Goal: Contribute content: Add original content to the website for others to see

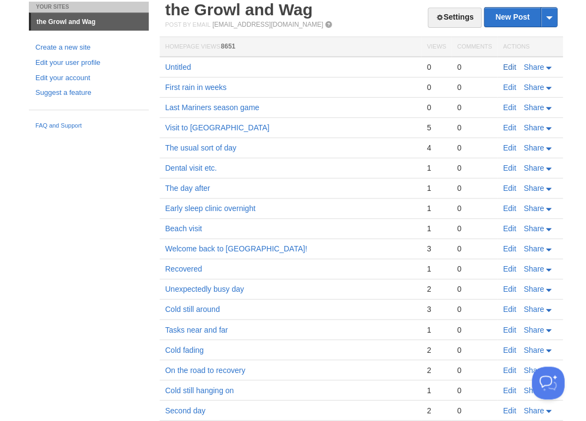
click at [512, 65] on link "Edit" at bounding box center [509, 67] width 13 height 9
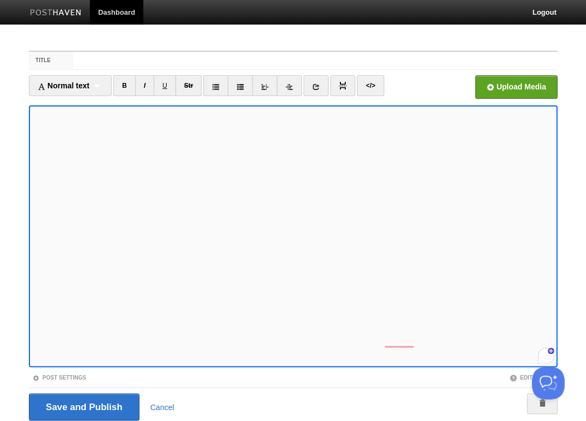
scroll to position [39, 0]
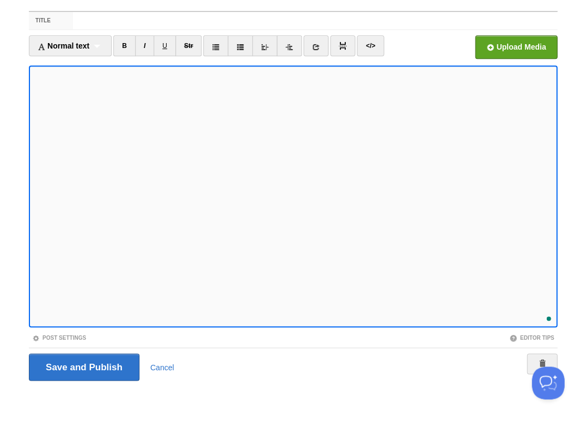
scroll to position [249, 0]
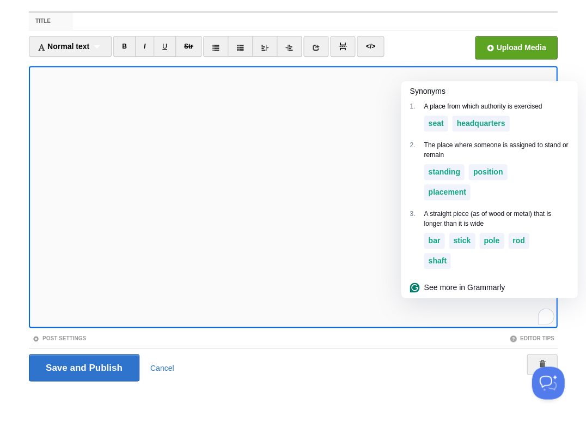
scroll to position [289, 0]
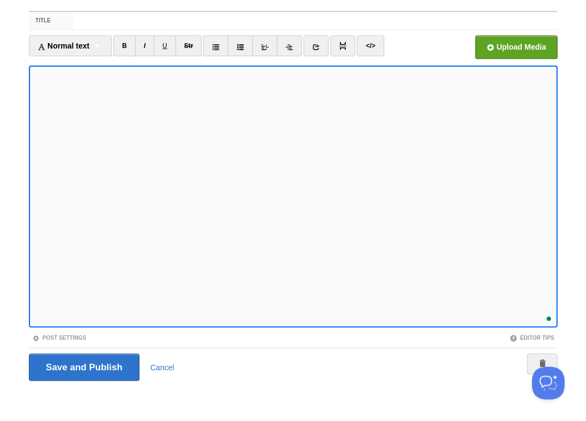
scroll to position [331, 0]
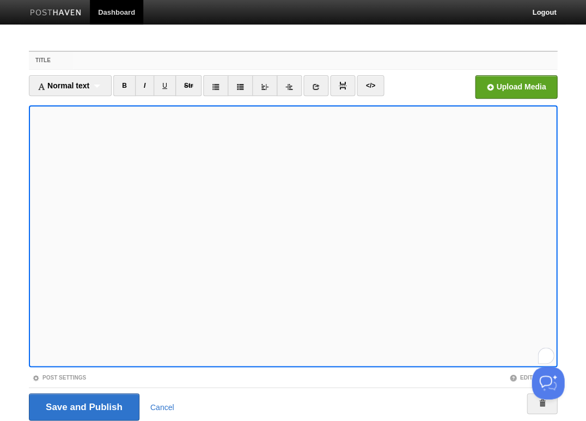
click at [85, 59] on input "Title" at bounding box center [315, 60] width 484 height 17
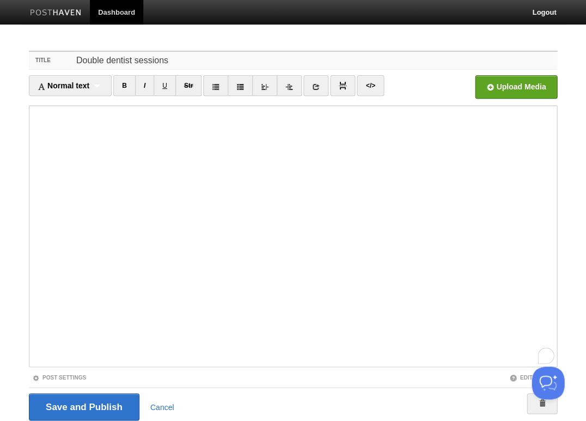
scroll to position [39, 0]
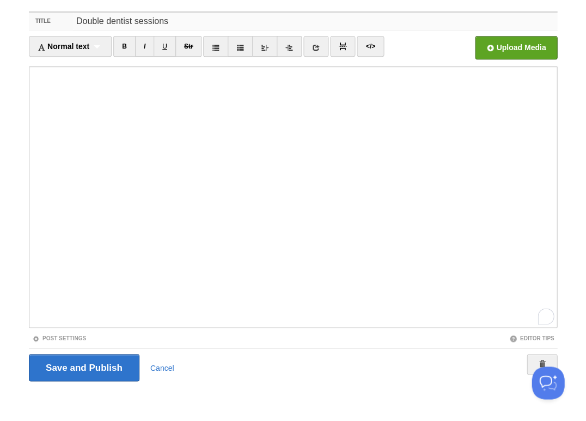
type input "Double dentist sessions"
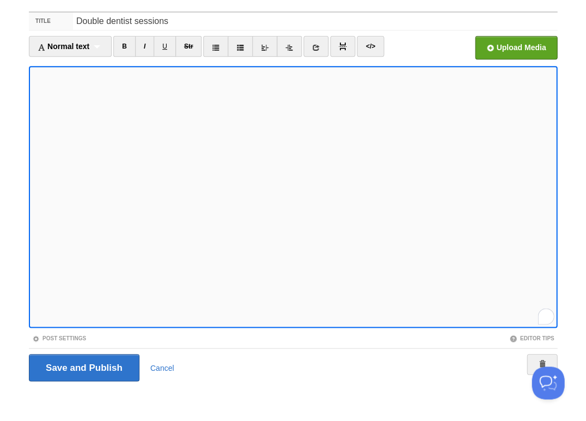
scroll to position [422, 0]
click at [83, 366] on input "Save and Publish" at bounding box center [84, 367] width 111 height 27
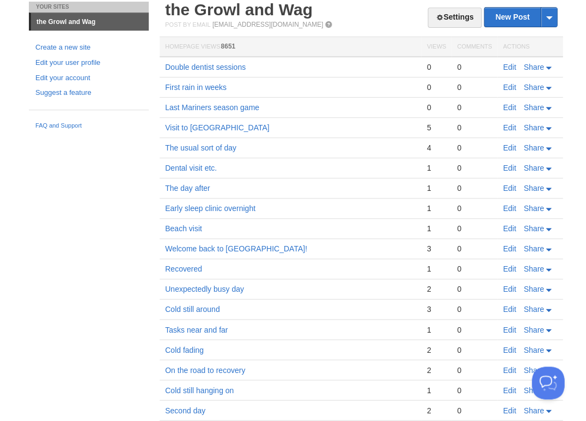
click at [507, 63] on link "Edit" at bounding box center [509, 67] width 13 height 9
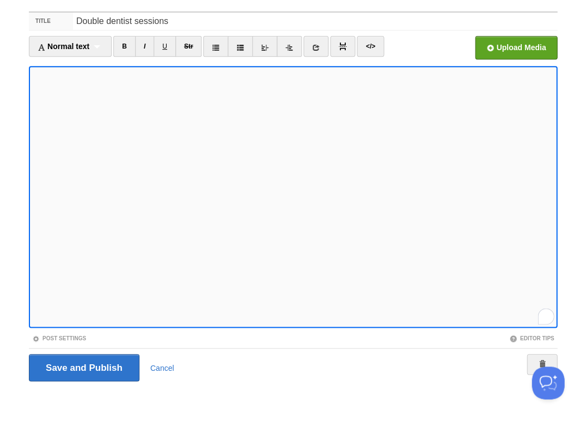
scroll to position [403, 0]
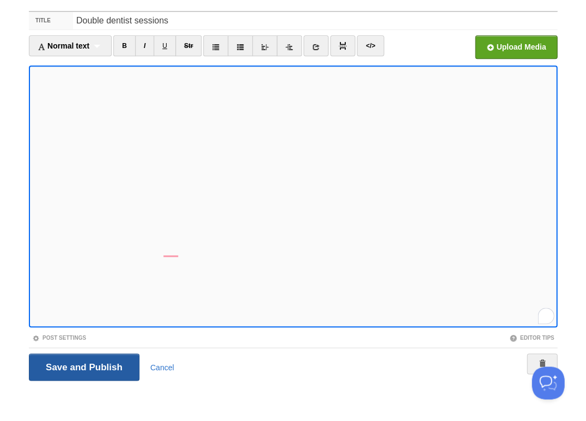
click at [83, 366] on input "Save and Publish" at bounding box center [84, 366] width 111 height 27
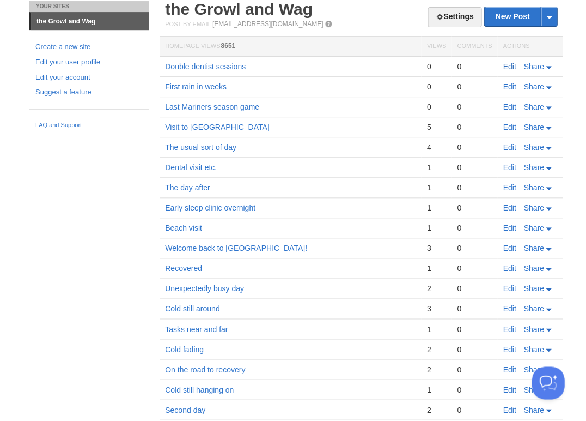
click at [511, 64] on link "Edit" at bounding box center [509, 66] width 13 height 9
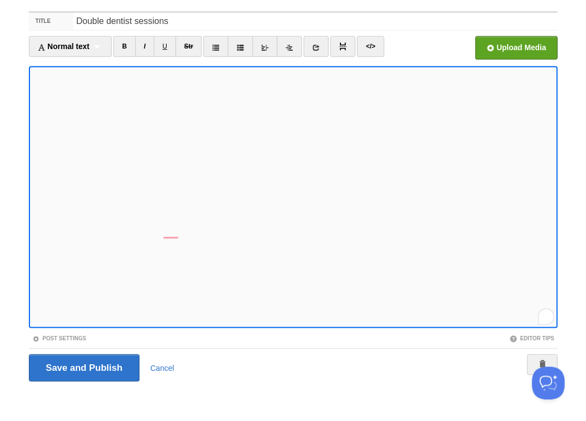
scroll to position [451, 0]
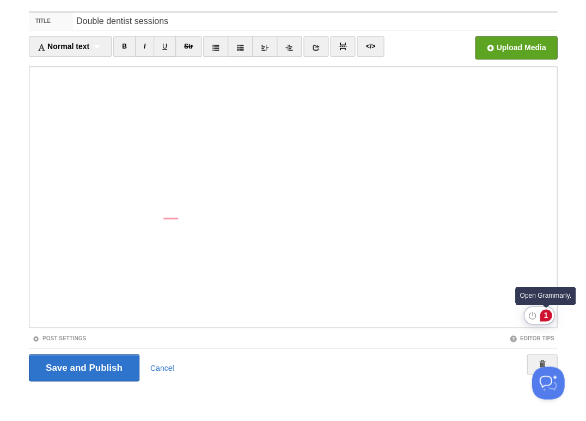
click at [543, 316] on div "1" at bounding box center [546, 315] width 12 height 12
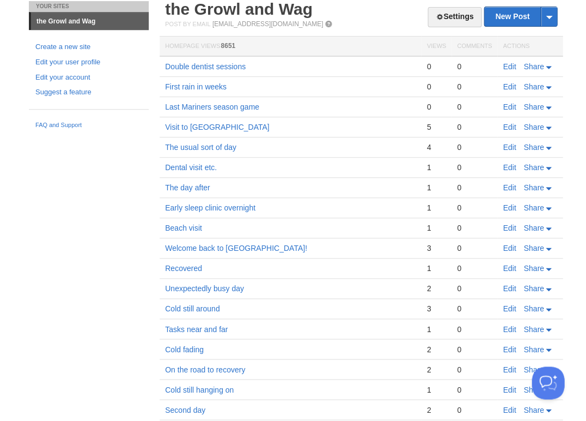
scroll to position [38, 0]
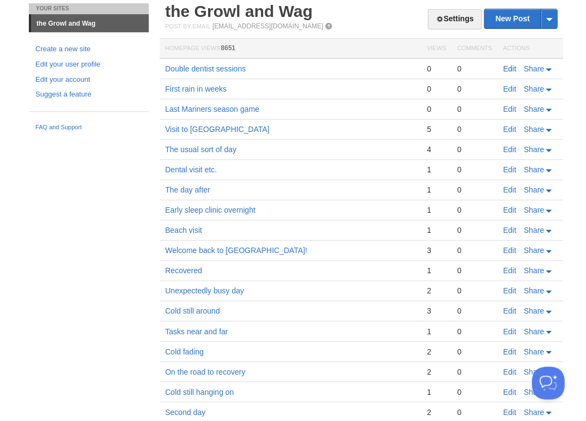
click at [512, 66] on link "Edit" at bounding box center [509, 68] width 13 height 9
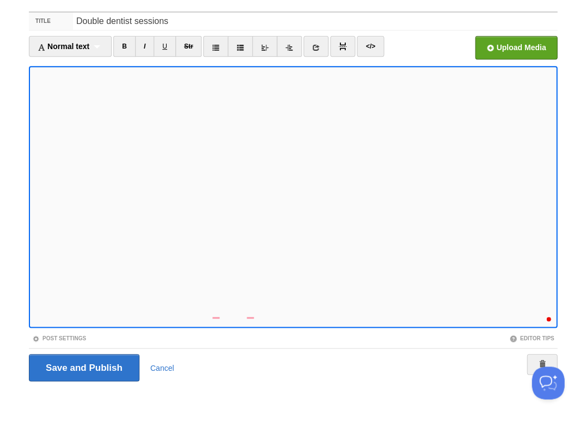
scroll to position [492, 0]
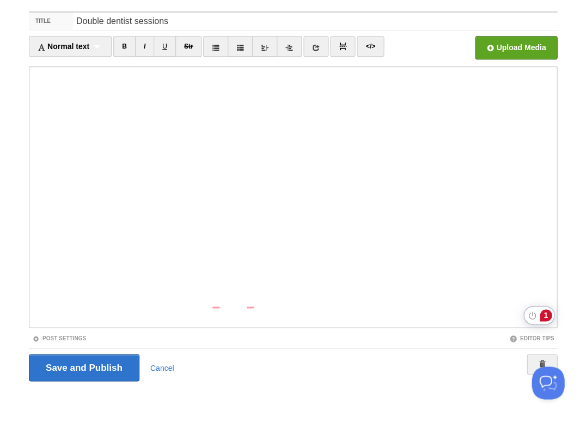
click at [546, 314] on div "1" at bounding box center [546, 315] width 12 height 12
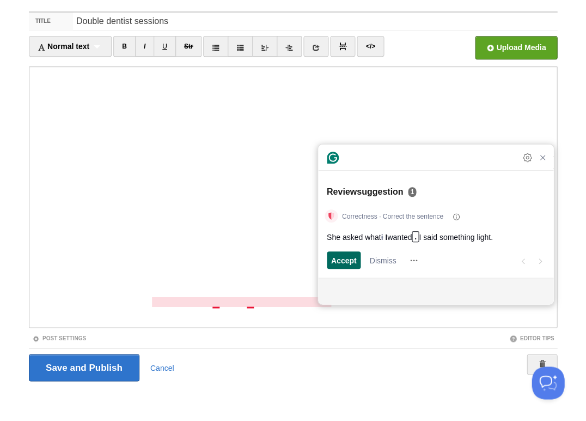
click at [347, 259] on span "Accept" at bounding box center [344, 260] width 26 height 11
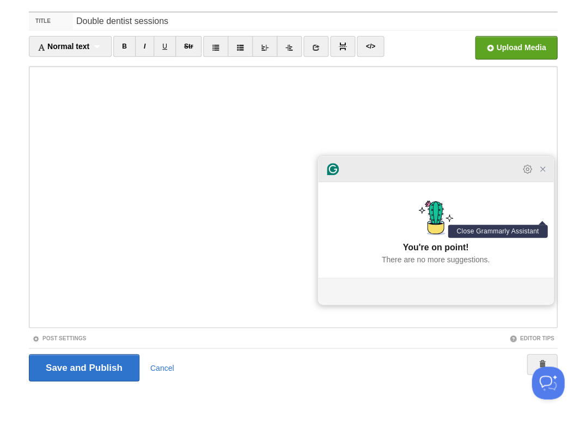
click at [543, 173] on icon "Close Grammarly Assistant" at bounding box center [542, 169] width 9 height 9
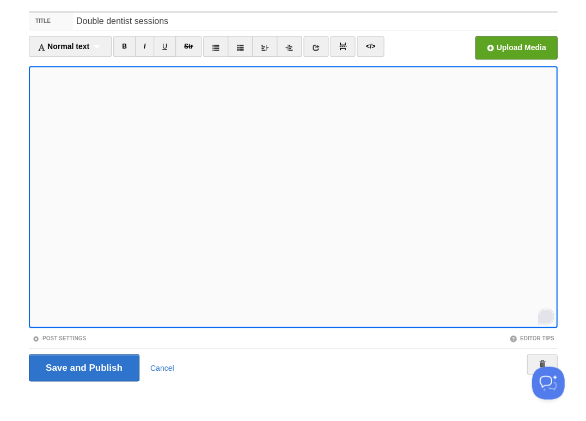
scroll to position [492, 0]
click at [83, 366] on input "Save and Publish" at bounding box center [84, 367] width 111 height 27
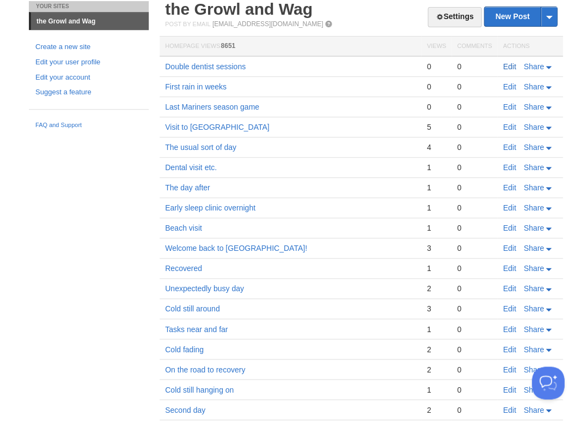
click at [510, 64] on link "Edit" at bounding box center [509, 66] width 13 height 9
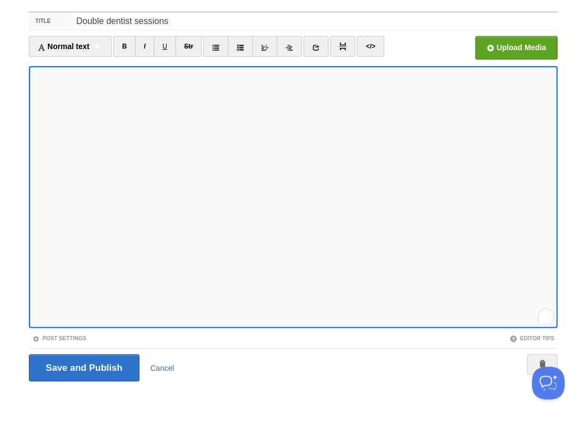
scroll to position [492, 0]
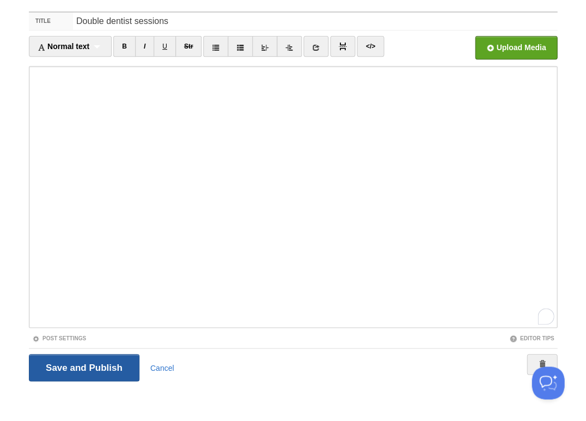
click at [83, 366] on input "Save and Publish" at bounding box center [84, 367] width 111 height 27
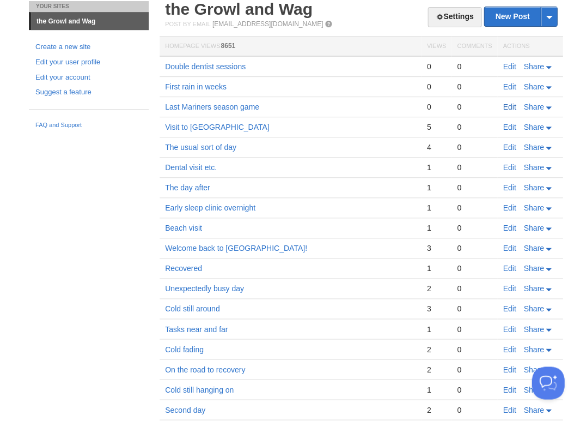
click at [509, 108] on link "Edit" at bounding box center [509, 106] width 13 height 9
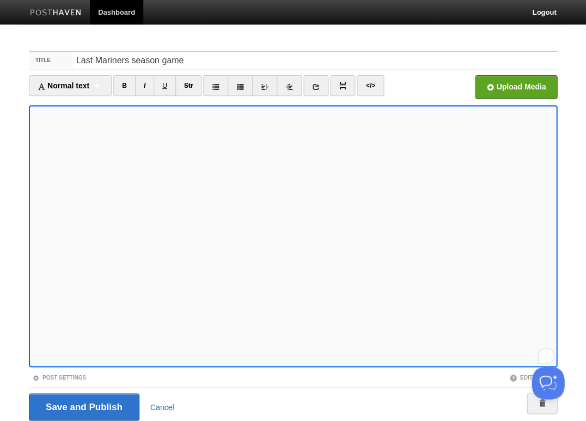
click at [157, 404] on link "Cancel" at bounding box center [162, 406] width 24 height 9
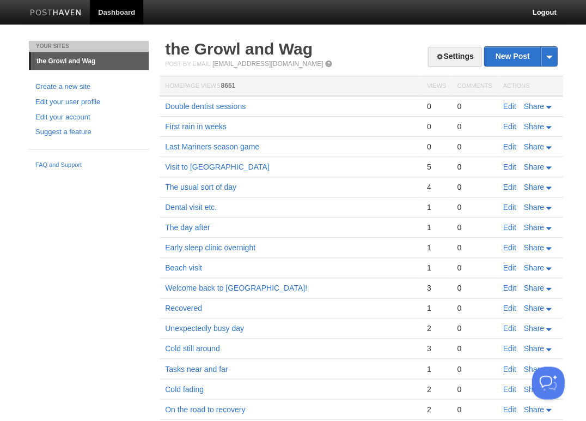
click at [508, 124] on link "Edit" at bounding box center [509, 126] width 13 height 9
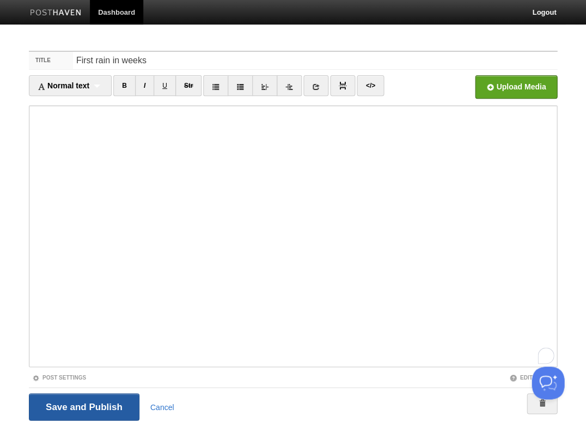
click at [105, 408] on input "Save and Publish" at bounding box center [84, 406] width 111 height 27
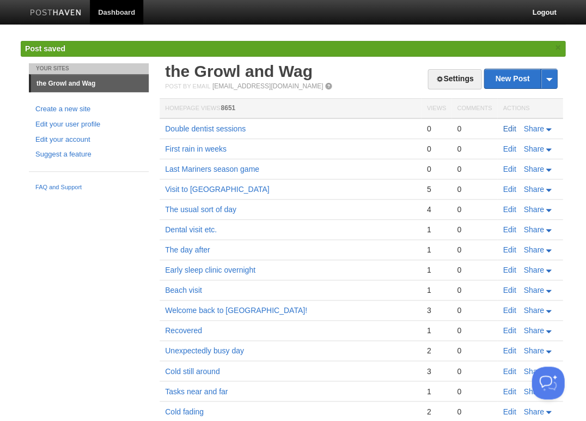
click at [511, 128] on link "Edit" at bounding box center [509, 128] width 13 height 9
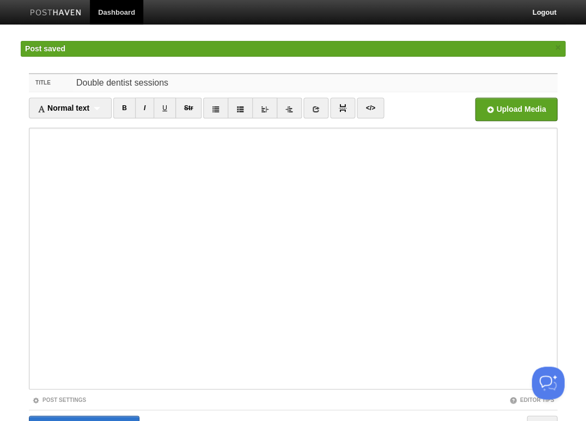
drag, startPoint x: 170, startPoint y: 83, endPoint x: 2, endPoint y: 77, distance: 168.0
click at [2, 77] on body "Dashboard Logout Post saved × Post created × Post saved × Post saved × Post sav…" at bounding box center [293, 241] width 586 height 483
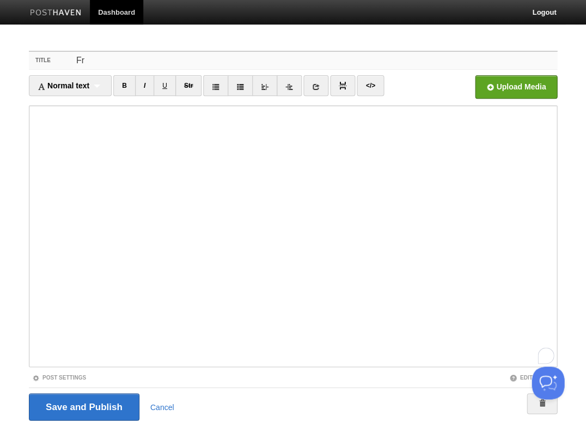
type input "F"
click at [142, 61] on input "Front yard work, teeth work" at bounding box center [315, 60] width 484 height 17
click at [142, 62] on input "Front yard work, teeth work" at bounding box center [315, 60] width 484 height 17
type input "Front yard work, dental work"
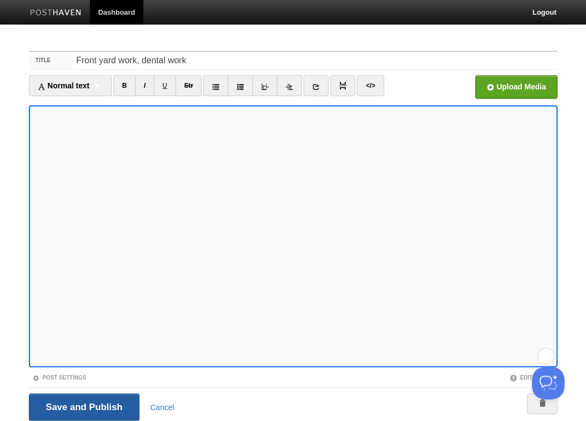
click at [83, 405] on input "Save and Publish" at bounding box center [84, 406] width 111 height 27
